Goal: Register for event/course

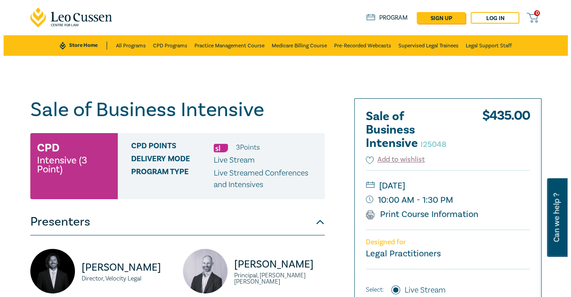
scroll to position [89, 0]
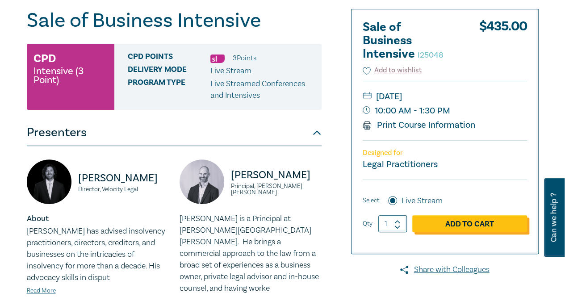
click at [478, 226] on link "Add to Cart" at bounding box center [469, 223] width 115 height 17
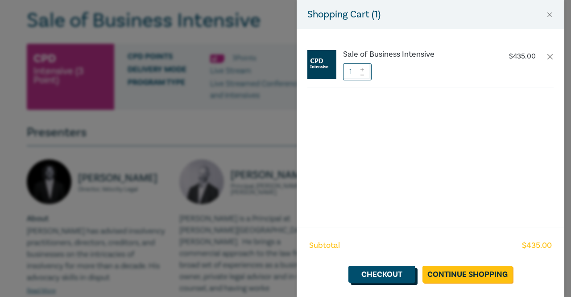
click at [384, 274] on link "Checkout" at bounding box center [382, 274] width 67 height 17
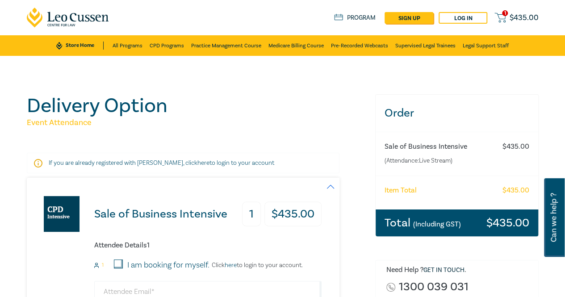
click at [119, 265] on input "I am booking for myself." at bounding box center [118, 263] width 9 height 9
checkbox input "true"
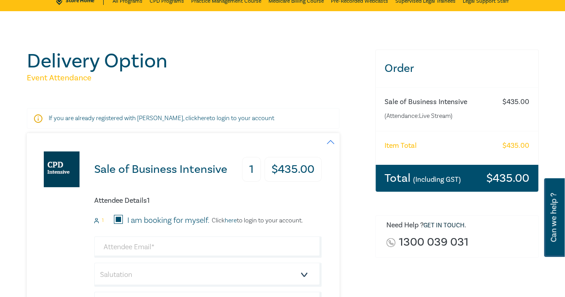
scroll to position [134, 0]
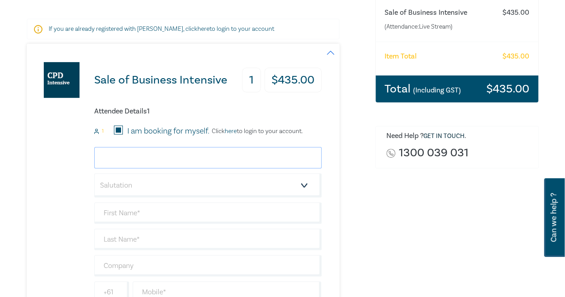
click at [147, 159] on input "email" at bounding box center [207, 157] width 227 height 21
type input "stephen.roache@mckeanpark.com.au"
type input "[PERSON_NAME]"
type input "0386212888"
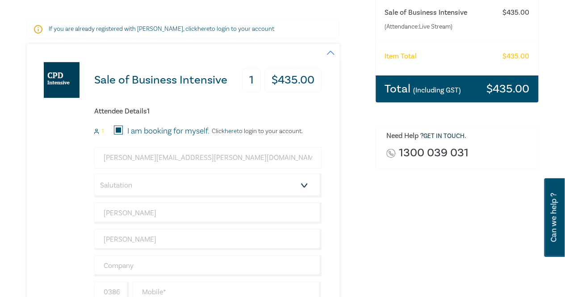
type input "[GEOGRAPHIC_DATA]"
click at [121, 191] on select "Salutation Mr. Mrs. Ms. Miss Dr. Prof. Other" at bounding box center [207, 185] width 227 height 24
select select "Mr."
click at [94, 173] on select "Salutation Mr. Mrs. Ms. Miss Dr. Prof. Other" at bounding box center [207, 185] width 227 height 24
click at [125, 265] on input "text" at bounding box center [207, 265] width 227 height 21
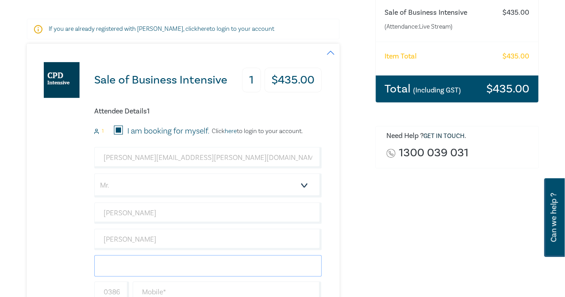
type input "McKean Park"
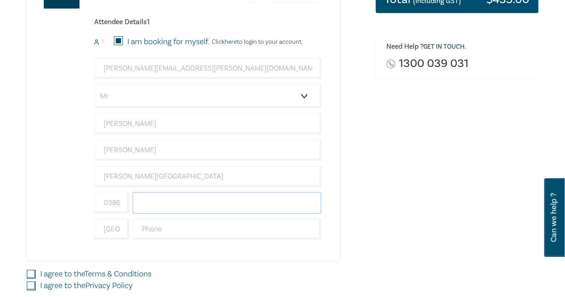
click at [168, 203] on input "text" at bounding box center [227, 202] width 189 height 21
click at [154, 205] on input "text" at bounding box center [227, 202] width 189 height 21
type input "0411887171"
click at [158, 229] on input "text" at bounding box center [227, 228] width 189 height 21
type input "0386212888"
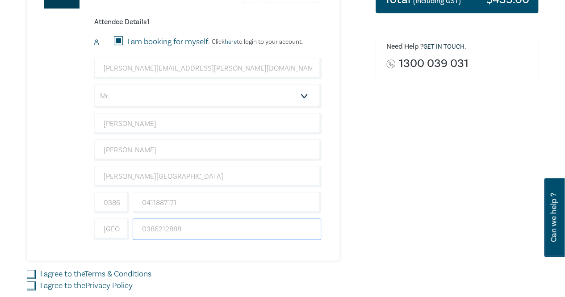
scroll to position [312, 0]
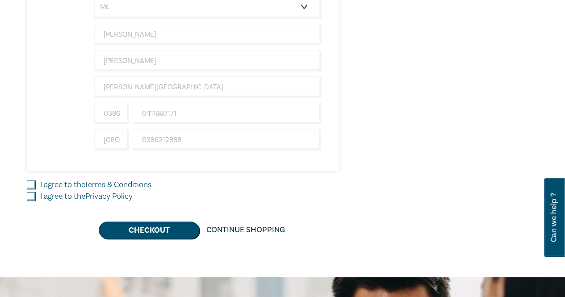
click at [30, 181] on input "I agree to the Terms & Conditions" at bounding box center [31, 184] width 9 height 9
checkbox input "true"
click at [31, 194] on input "I agree to the Privacy Policy" at bounding box center [31, 196] width 9 height 9
checkbox input "true"
click at [147, 227] on button "Checkout" at bounding box center [149, 229] width 100 height 17
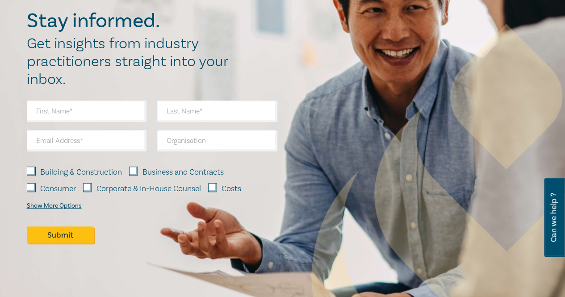
scroll to position [0, 0]
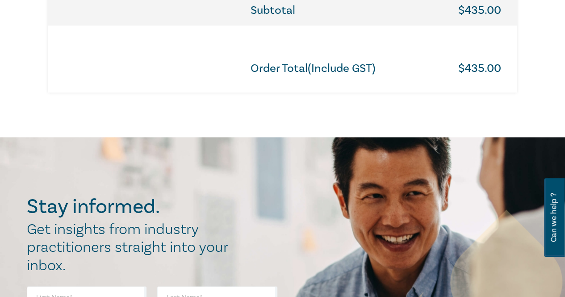
scroll to position [714, 0]
